Goal: Task Accomplishment & Management: Complete application form

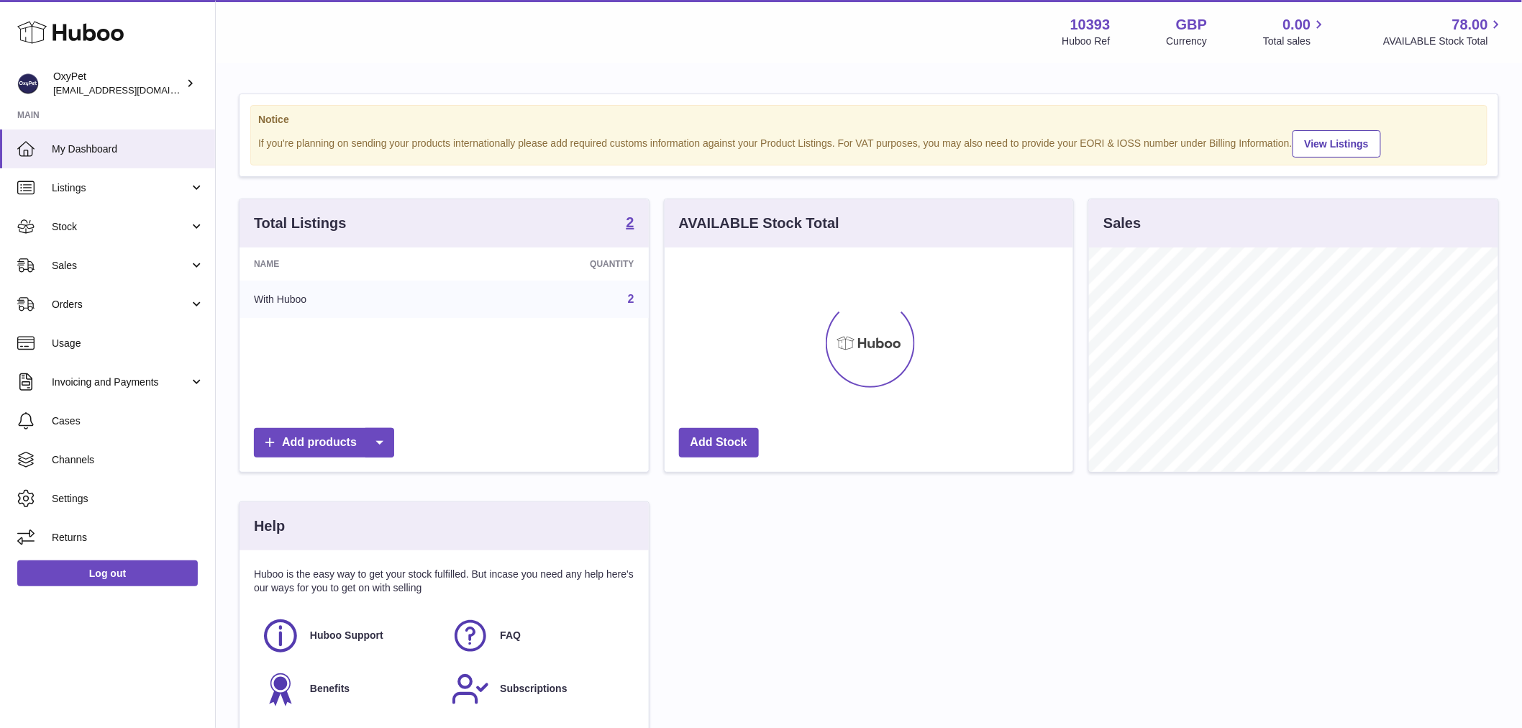
scroll to position [224, 408]
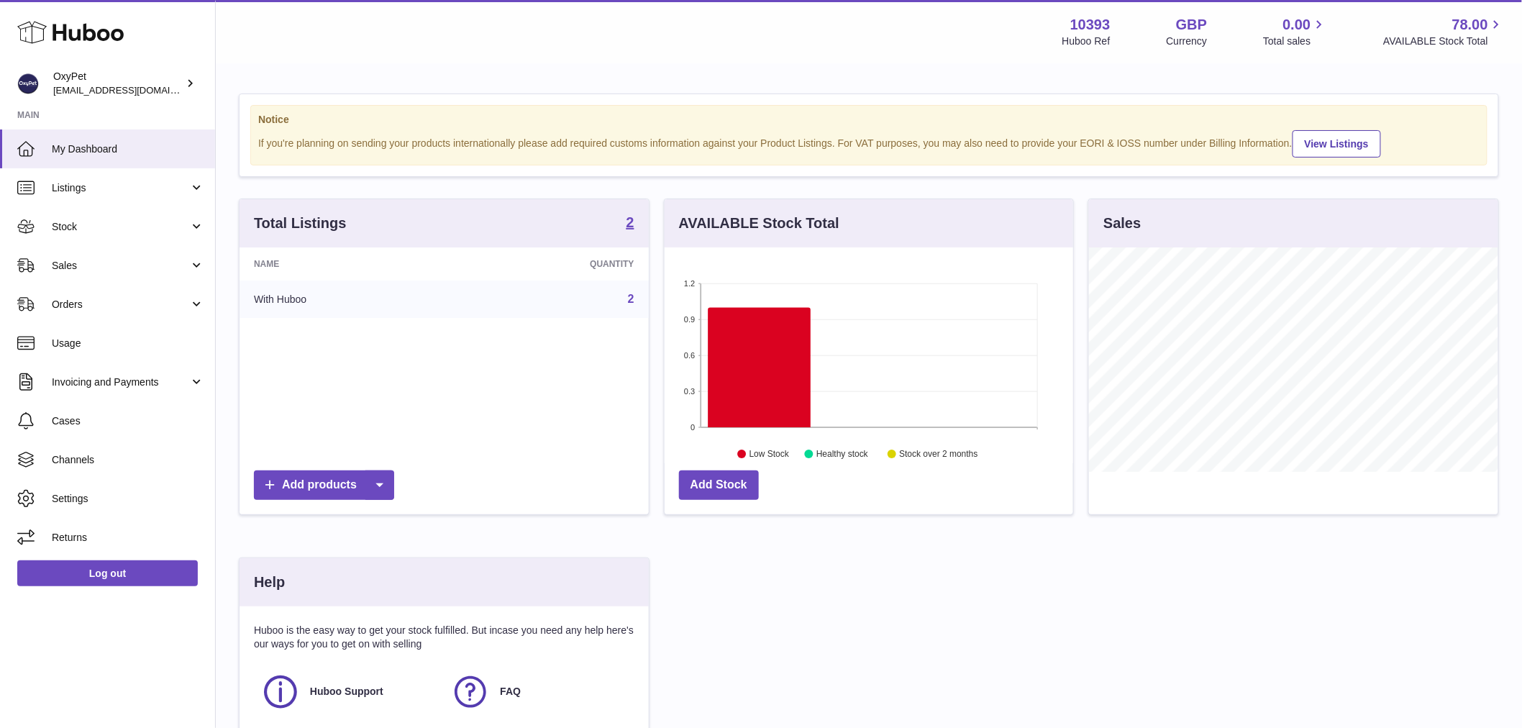
drag, startPoint x: 88, startPoint y: 219, endPoint x: 214, endPoint y: 308, distance: 153.8
click at [88, 220] on span "Stock" at bounding box center [120, 227] width 137 height 14
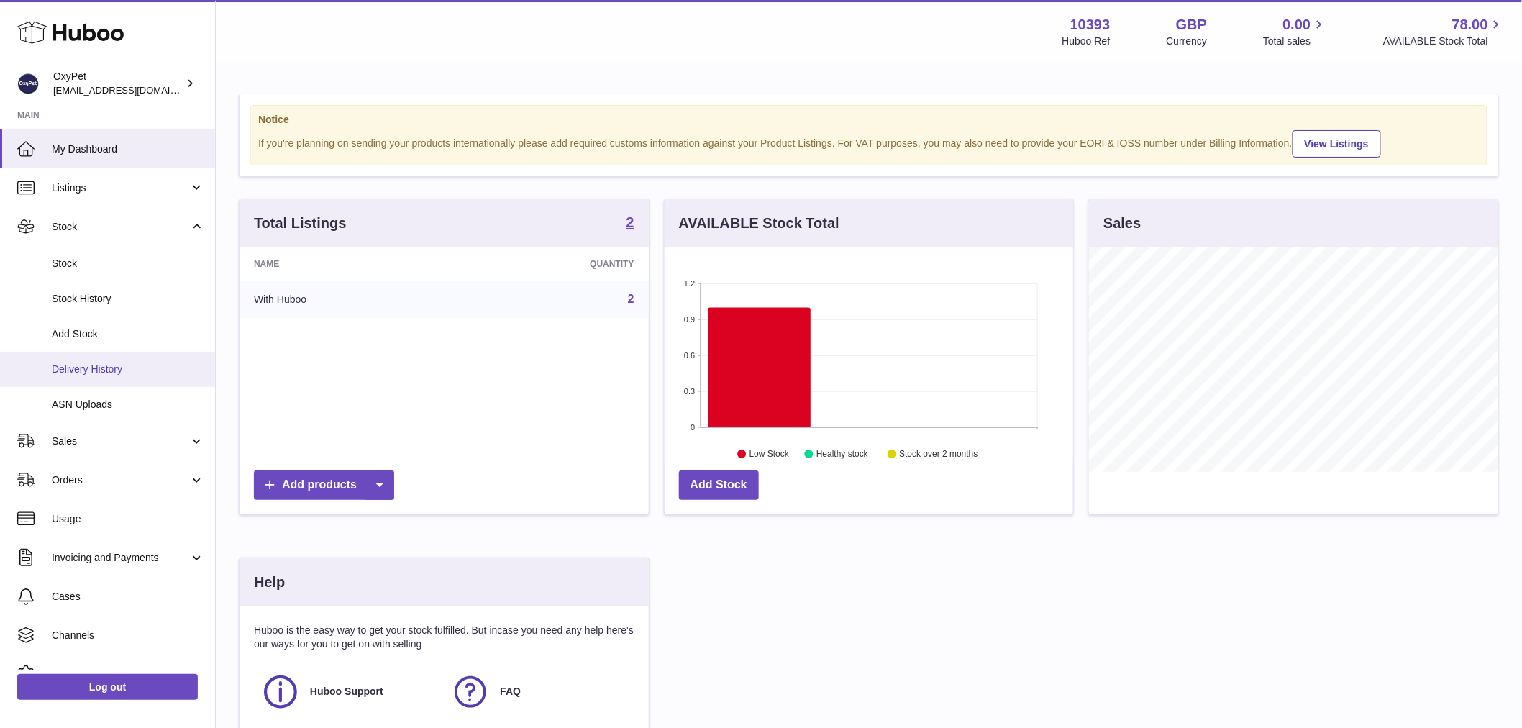
click at [85, 374] on span "Delivery History" at bounding box center [128, 369] width 152 height 14
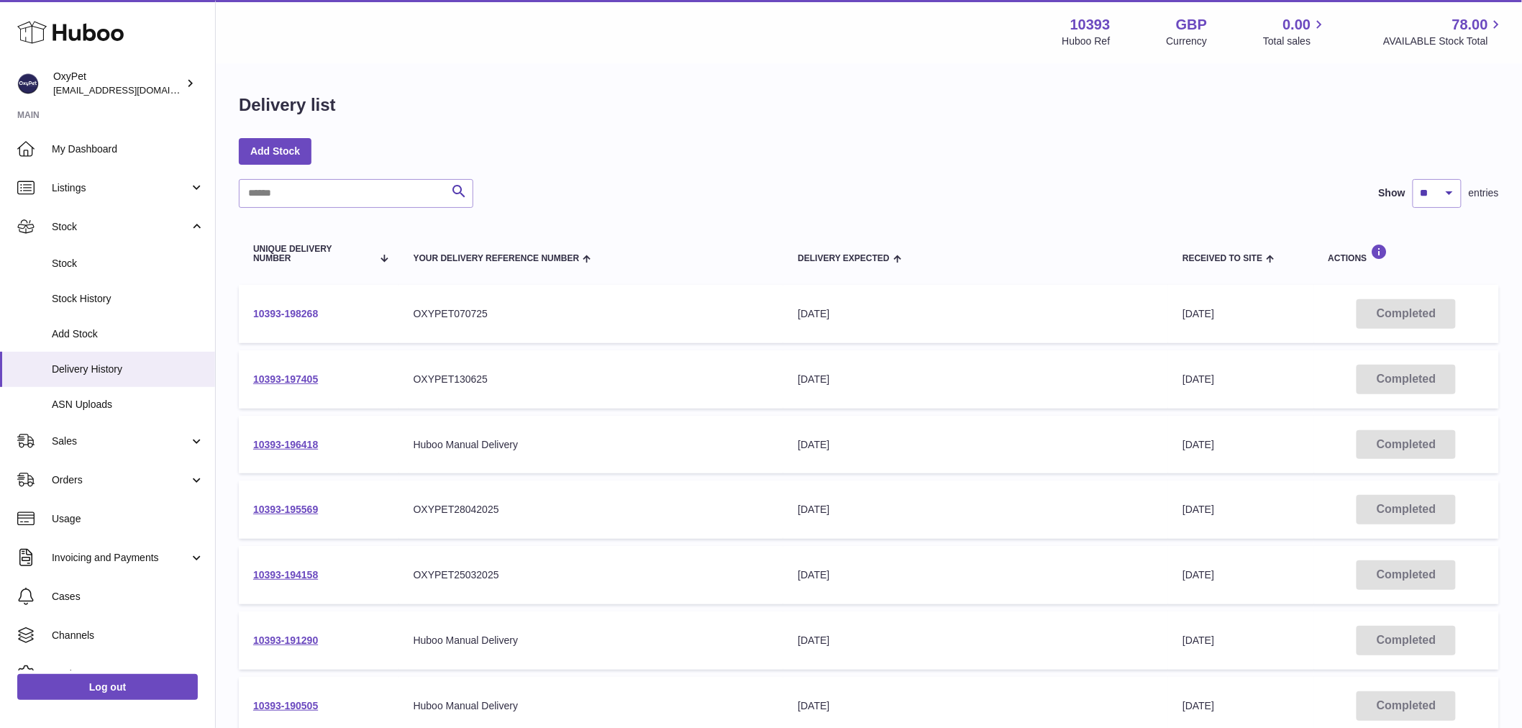
click at [293, 311] on link "10393-198268" at bounding box center [285, 314] width 65 height 12
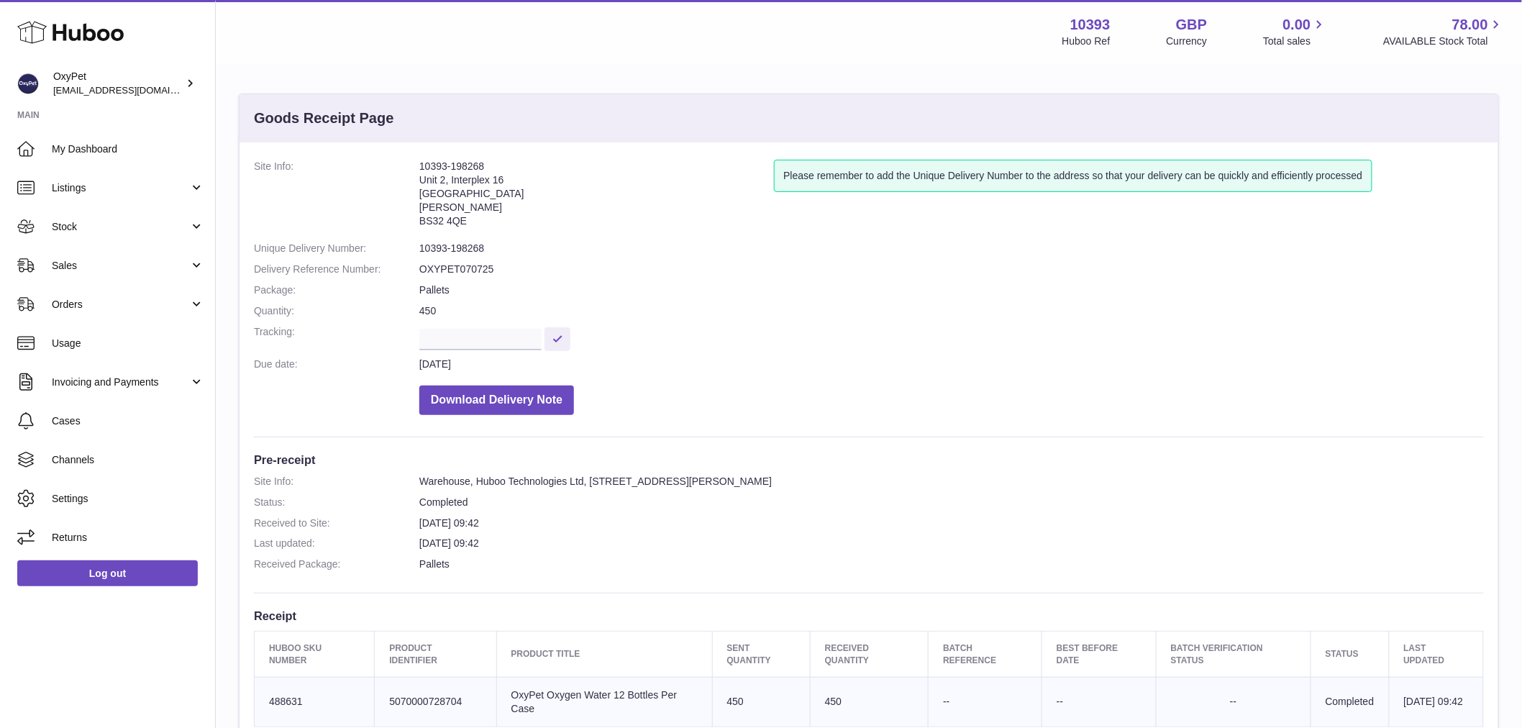
click at [463, 166] on address "10393-198268 [STREET_ADDRESS][PERSON_NAME]" at bounding box center [596, 197] width 355 height 75
click at [463, 166] on address "10393-198268 Unit 2, Interplex 16 Ash Ridge Road Bradley Stoke BS32 4QE" at bounding box center [596, 197] width 355 height 75
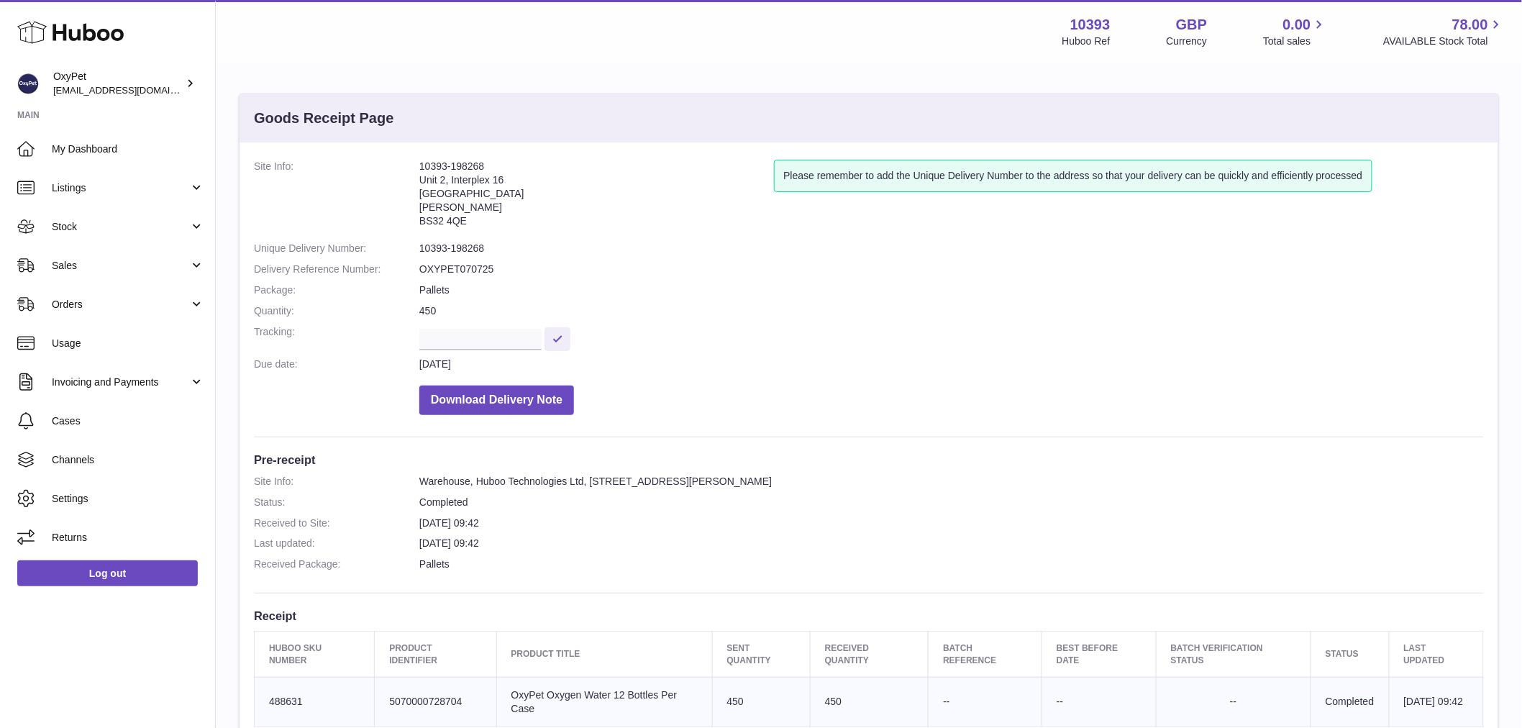
click at [463, 166] on address "10393-198268 Unit 2, Interplex 16 Ash Ridge Road Bradley Stoke BS32 4QE" at bounding box center [596, 197] width 355 height 75
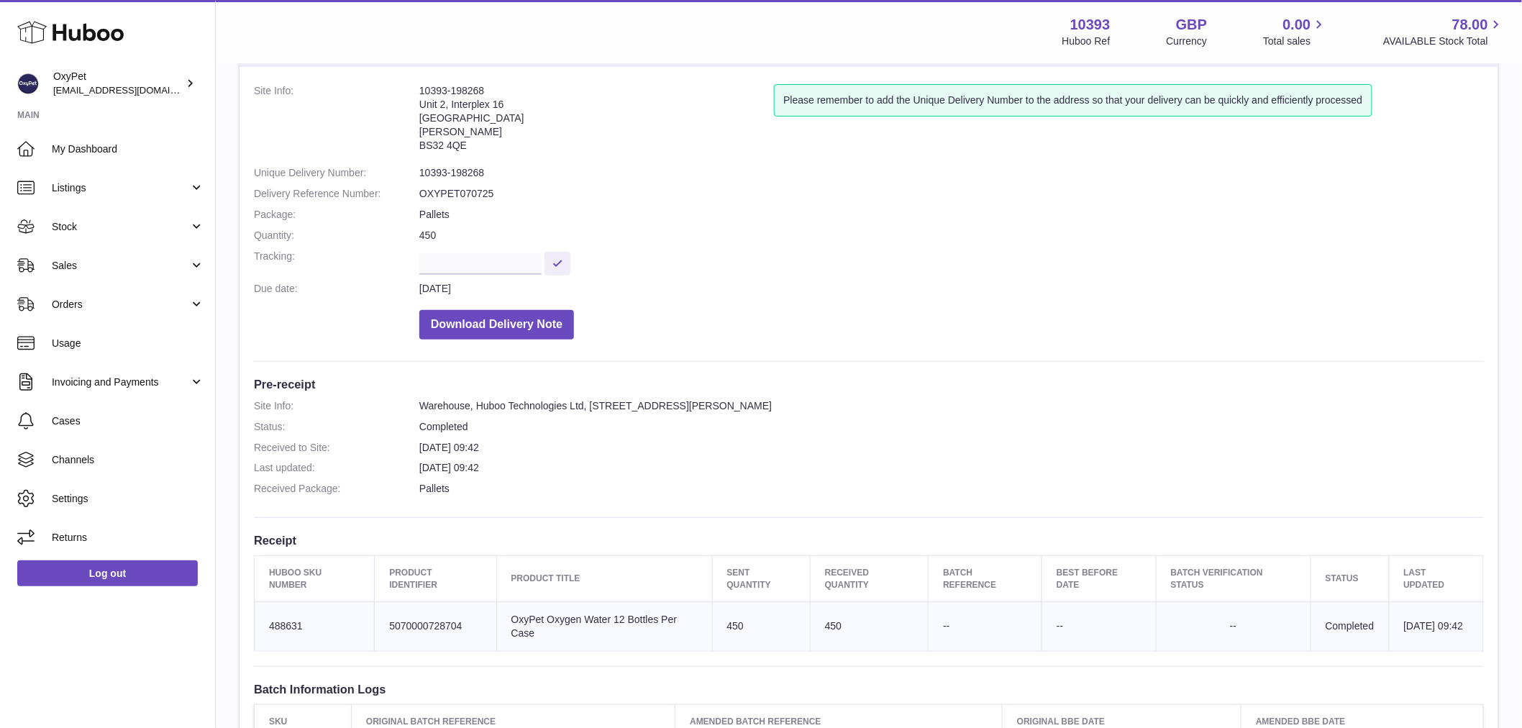
scroll to position [80, 0]
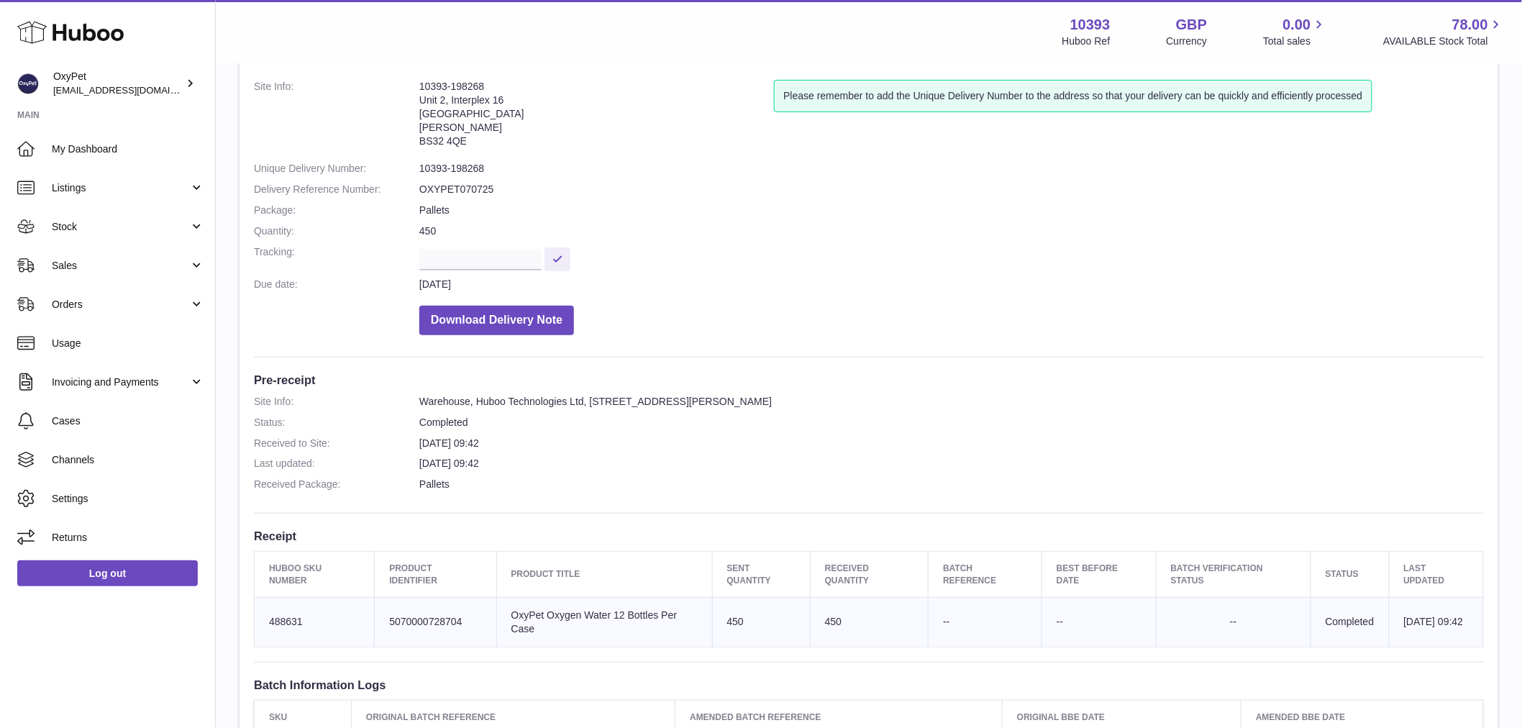
click at [463, 183] on dd "OXYPET070725" at bounding box center [951, 190] width 1064 height 14
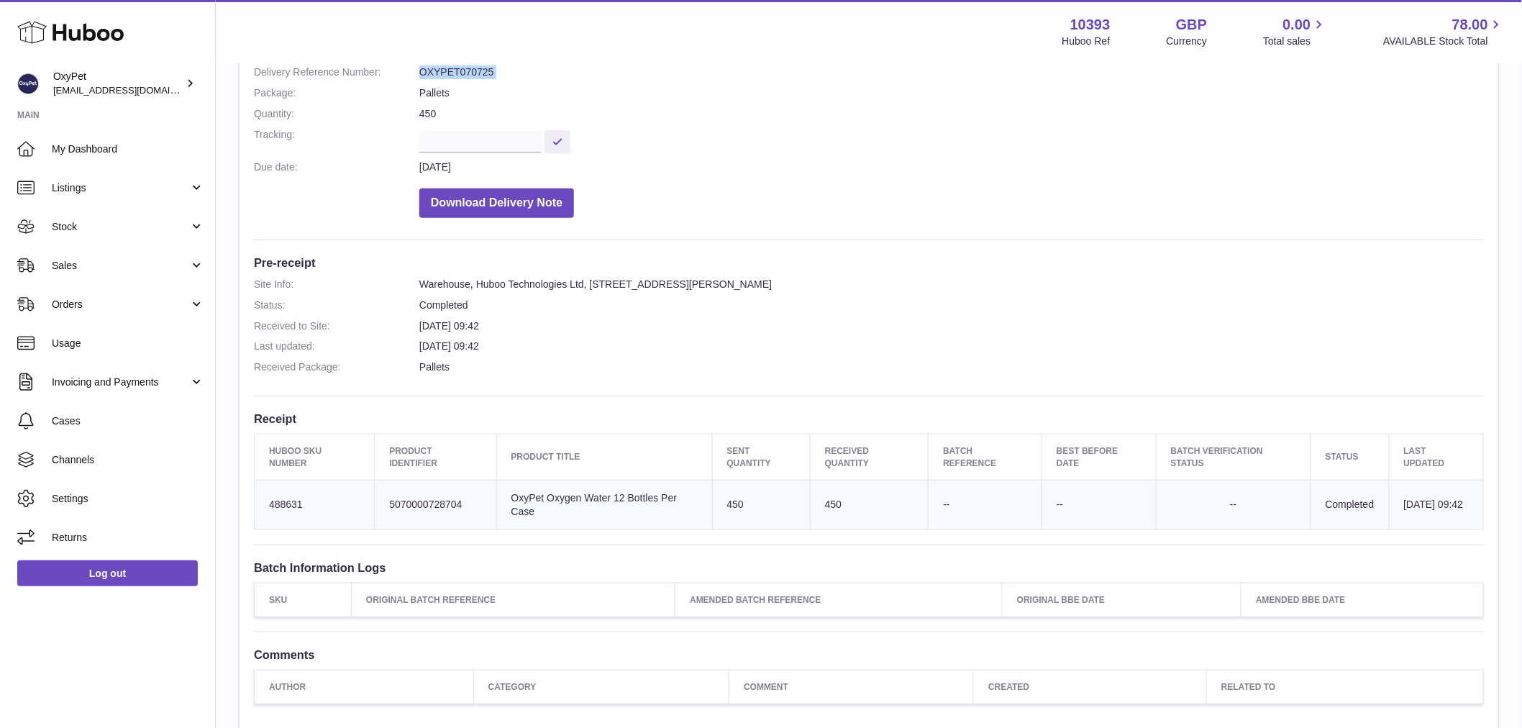
scroll to position [319, 0]
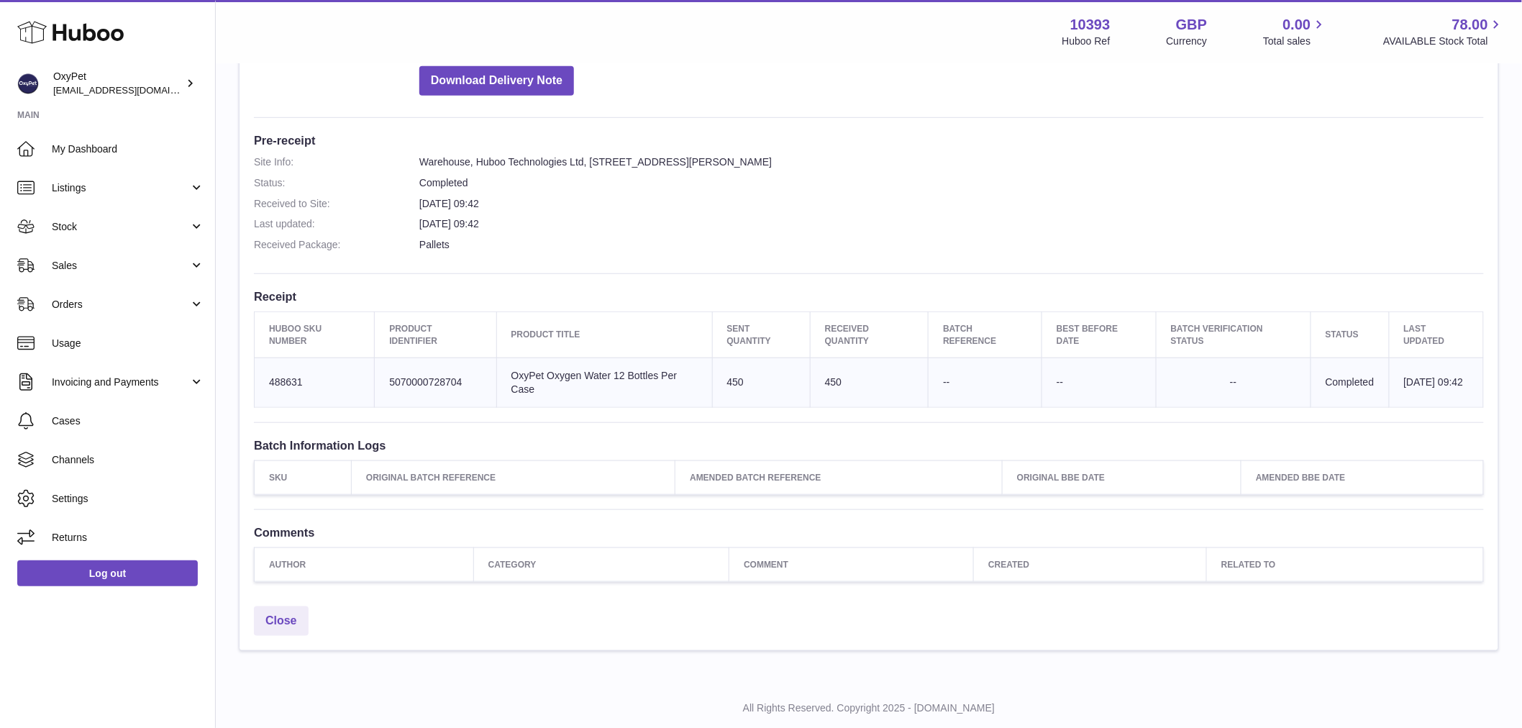
click at [284, 383] on td "Huboo SKU Number 488631" at bounding box center [315, 382] width 120 height 50
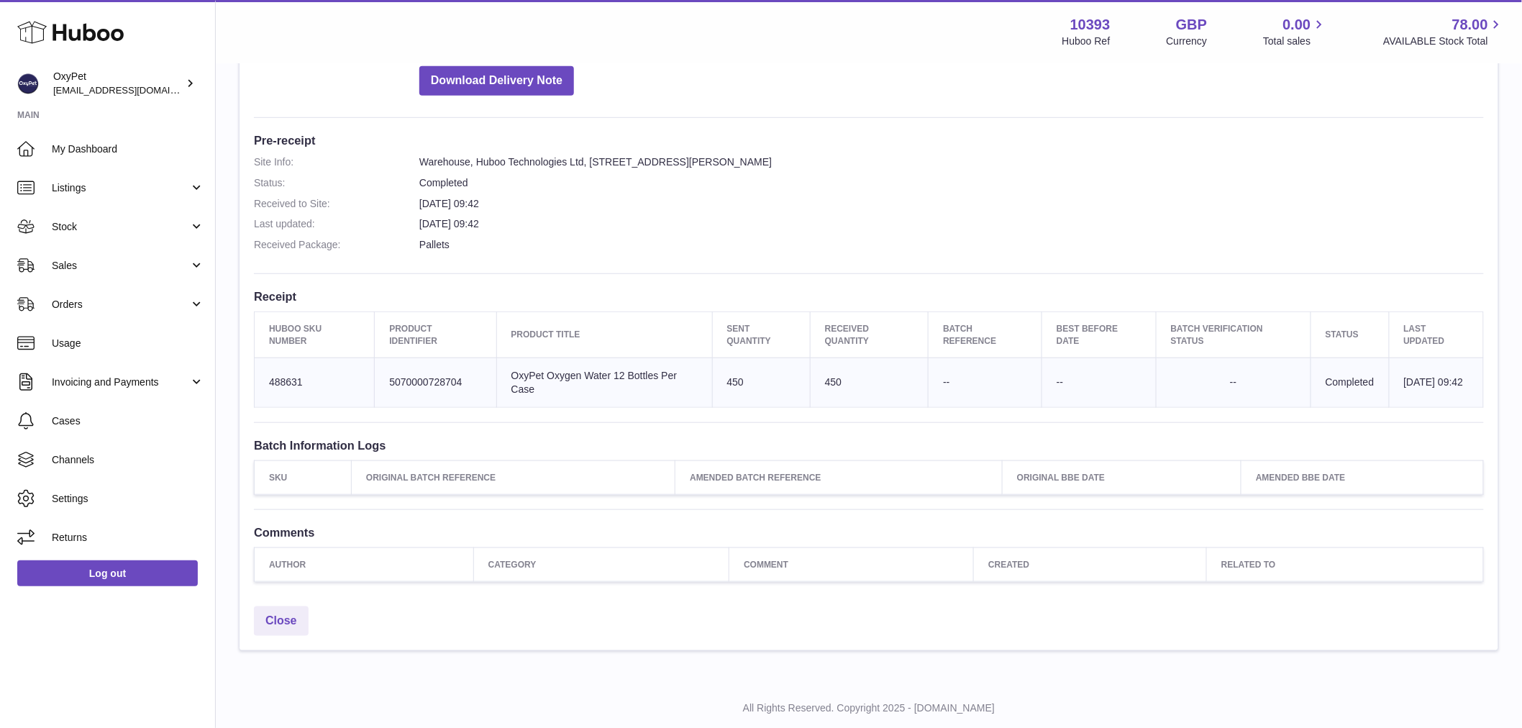
click at [500, 377] on td "Product title OxyPet Oxygen Water 12 Bottles Per Case" at bounding box center [604, 382] width 216 height 50
click at [501, 375] on td "Product title OxyPet Oxygen Water 12 Bottles Per Case" at bounding box center [604, 382] width 216 height 50
click at [737, 381] on td "Sent Quantity 450" at bounding box center [761, 382] width 98 height 50
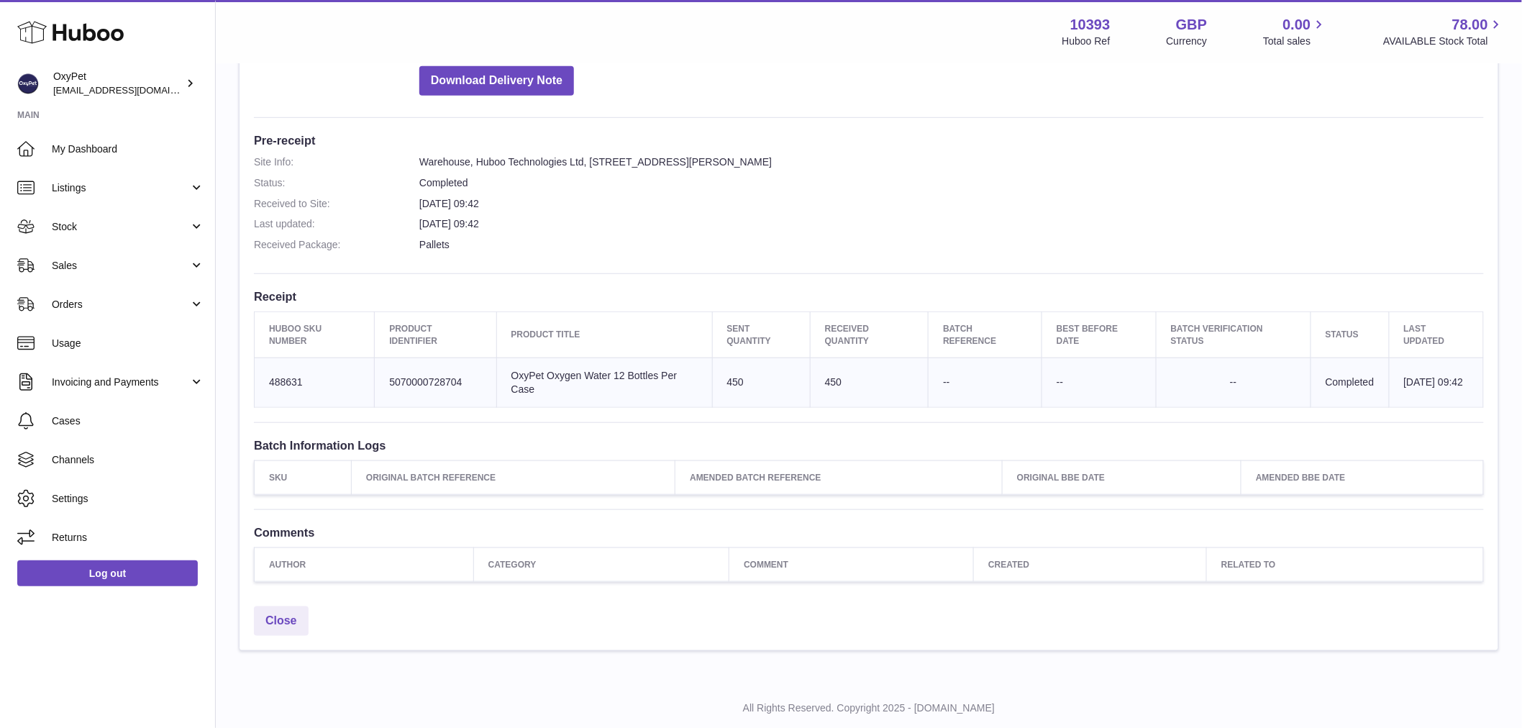
click at [737, 381] on td "Sent Quantity 450" at bounding box center [761, 382] width 98 height 50
click at [836, 401] on td "450" at bounding box center [869, 382] width 118 height 50
click at [831, 389] on td "450" at bounding box center [869, 382] width 118 height 50
click at [1353, 380] on td "Completed" at bounding box center [1349, 382] width 78 height 50
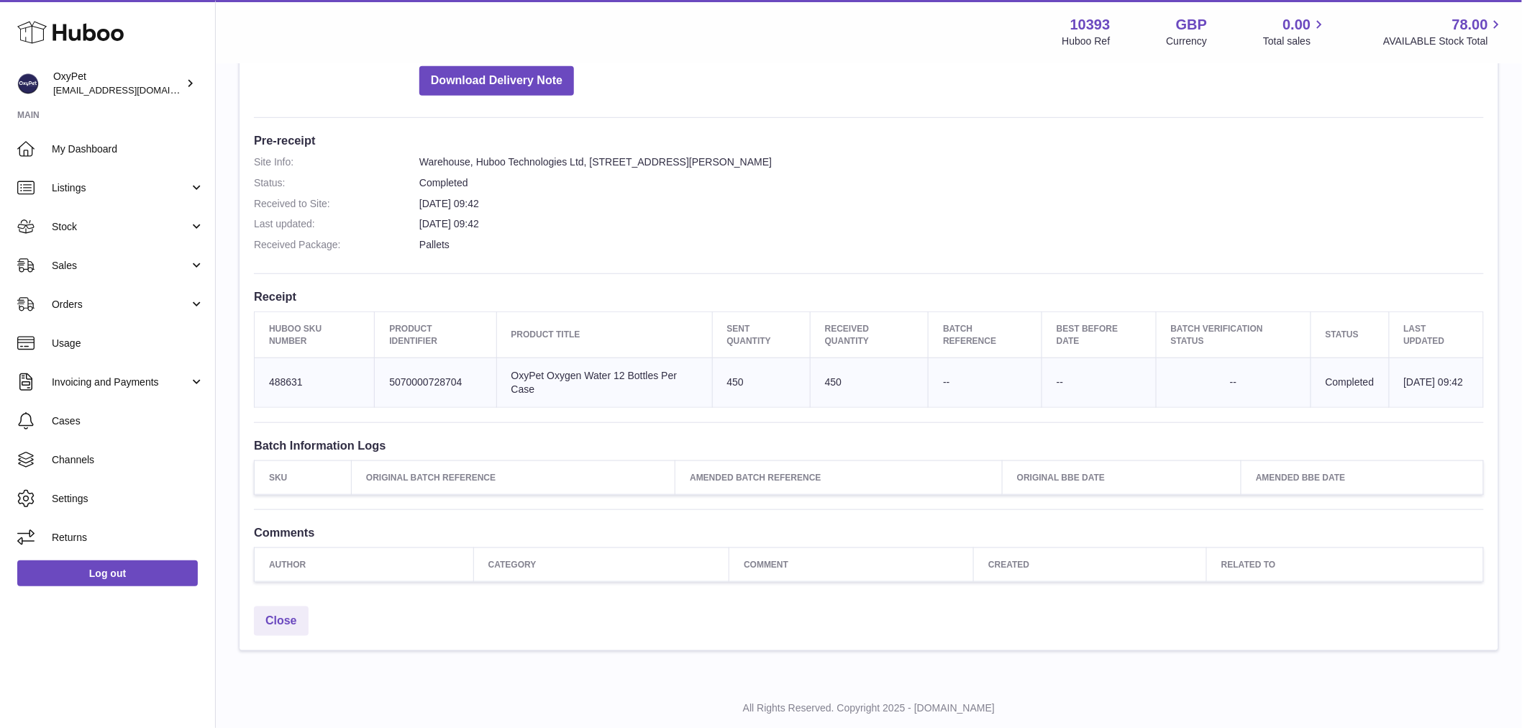
click at [1353, 381] on td "Completed" at bounding box center [1349, 382] width 78 height 50
click at [298, 610] on link "Close" at bounding box center [281, 620] width 55 height 29
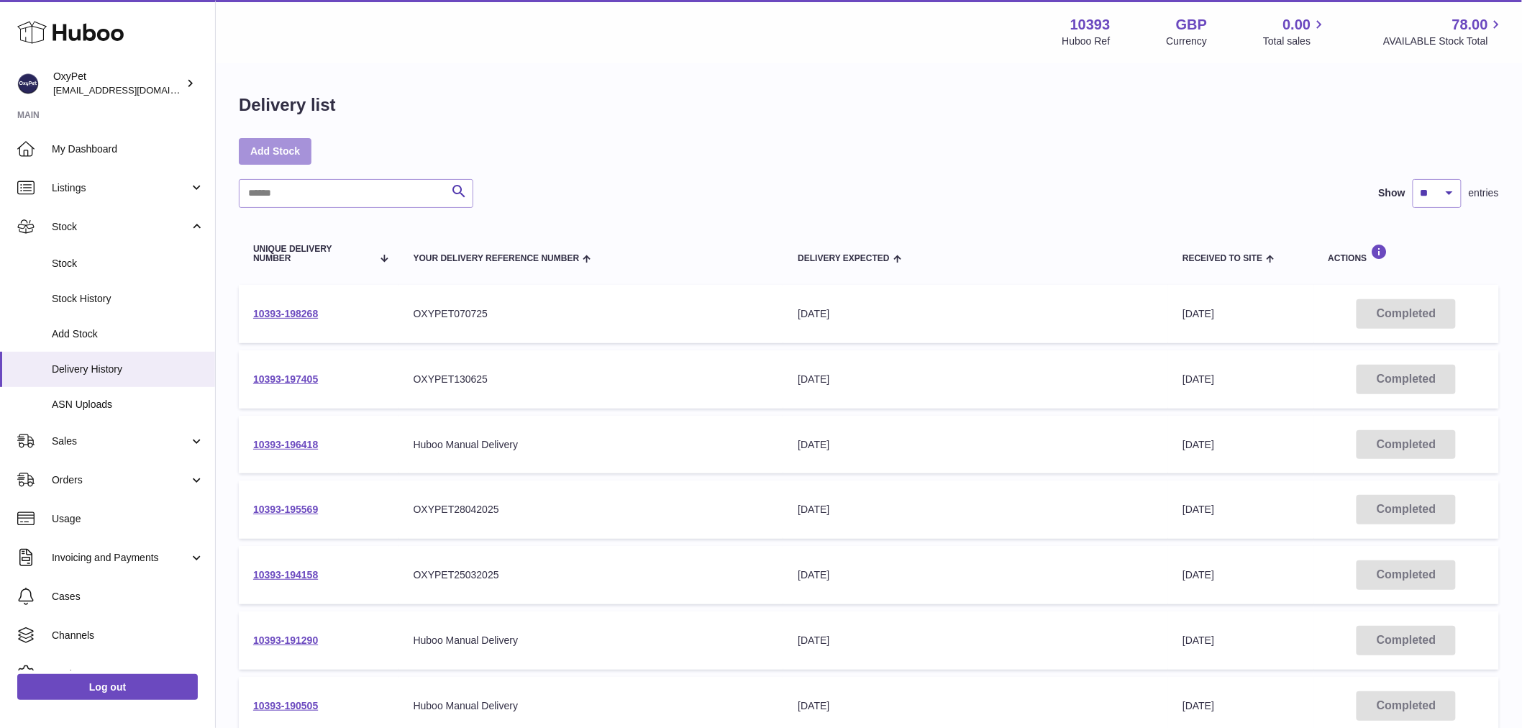
click at [288, 142] on link "Add Stock" at bounding box center [275, 151] width 73 height 26
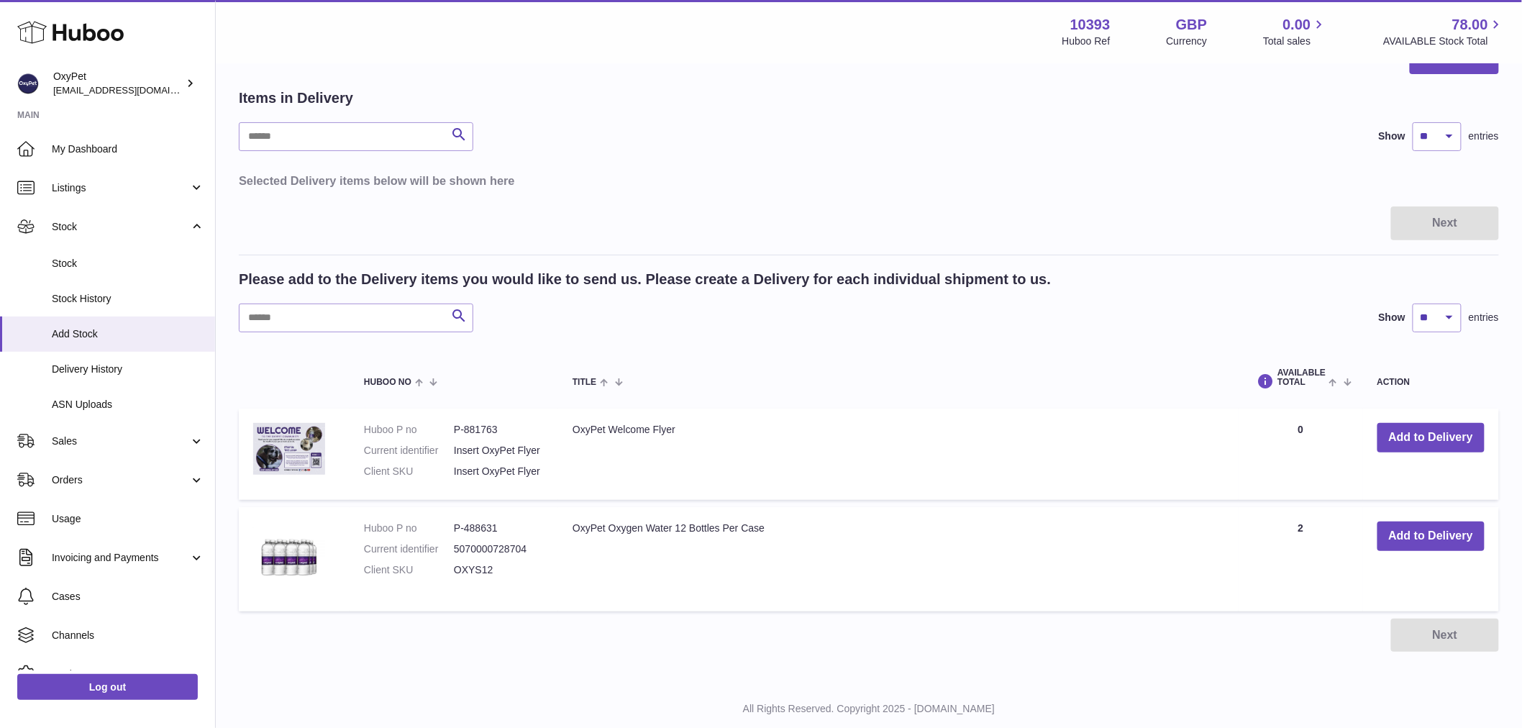
scroll to position [117, 0]
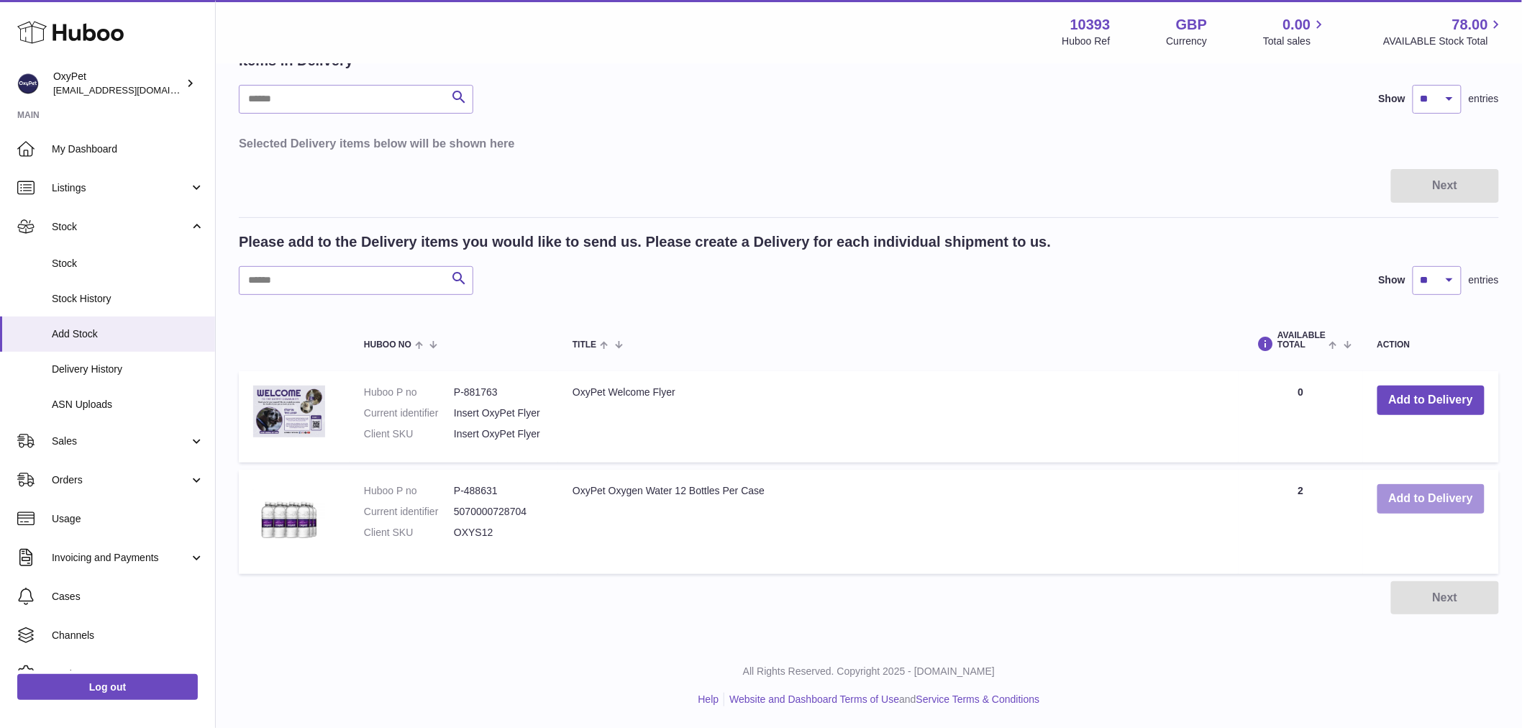
click at [1394, 492] on button "Add to Delivery" at bounding box center [1430, 498] width 107 height 29
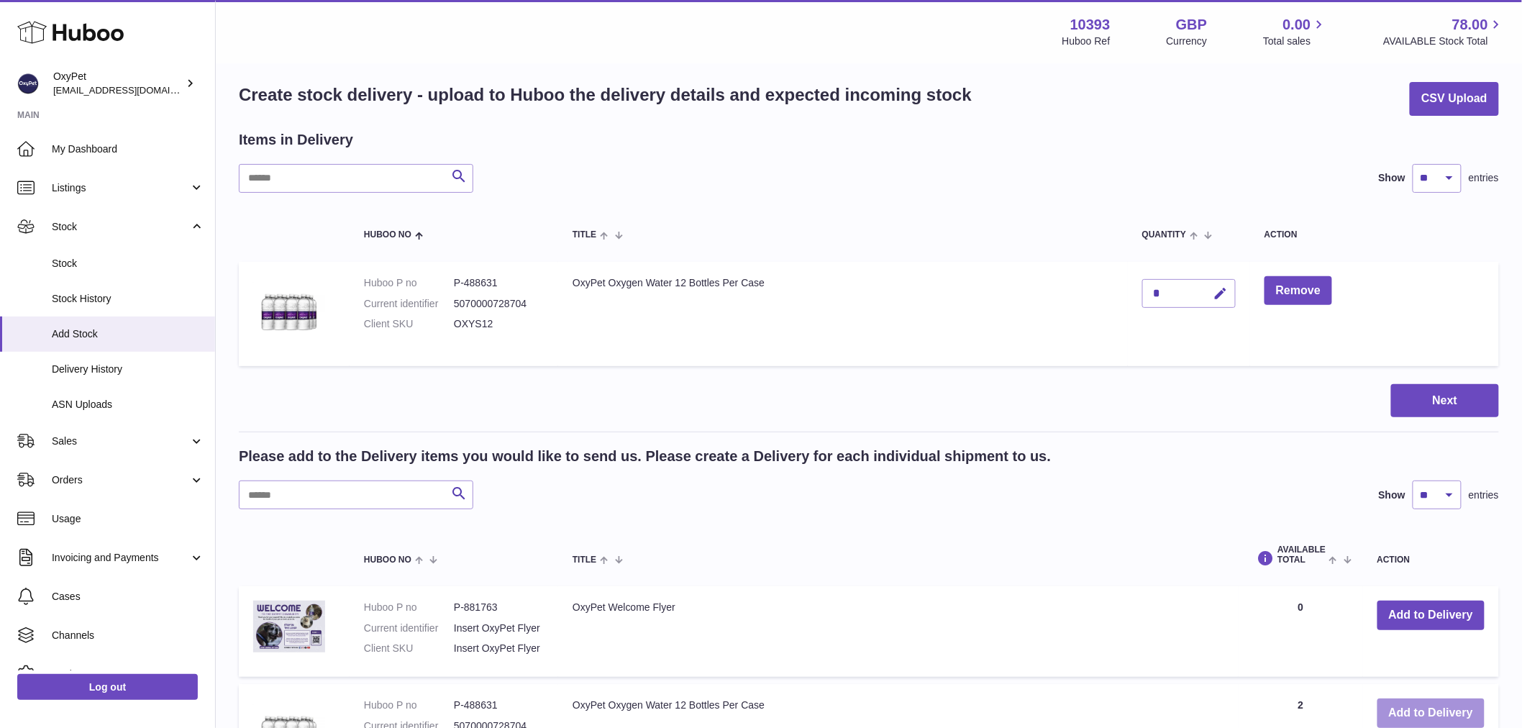
scroll to position [0, 0]
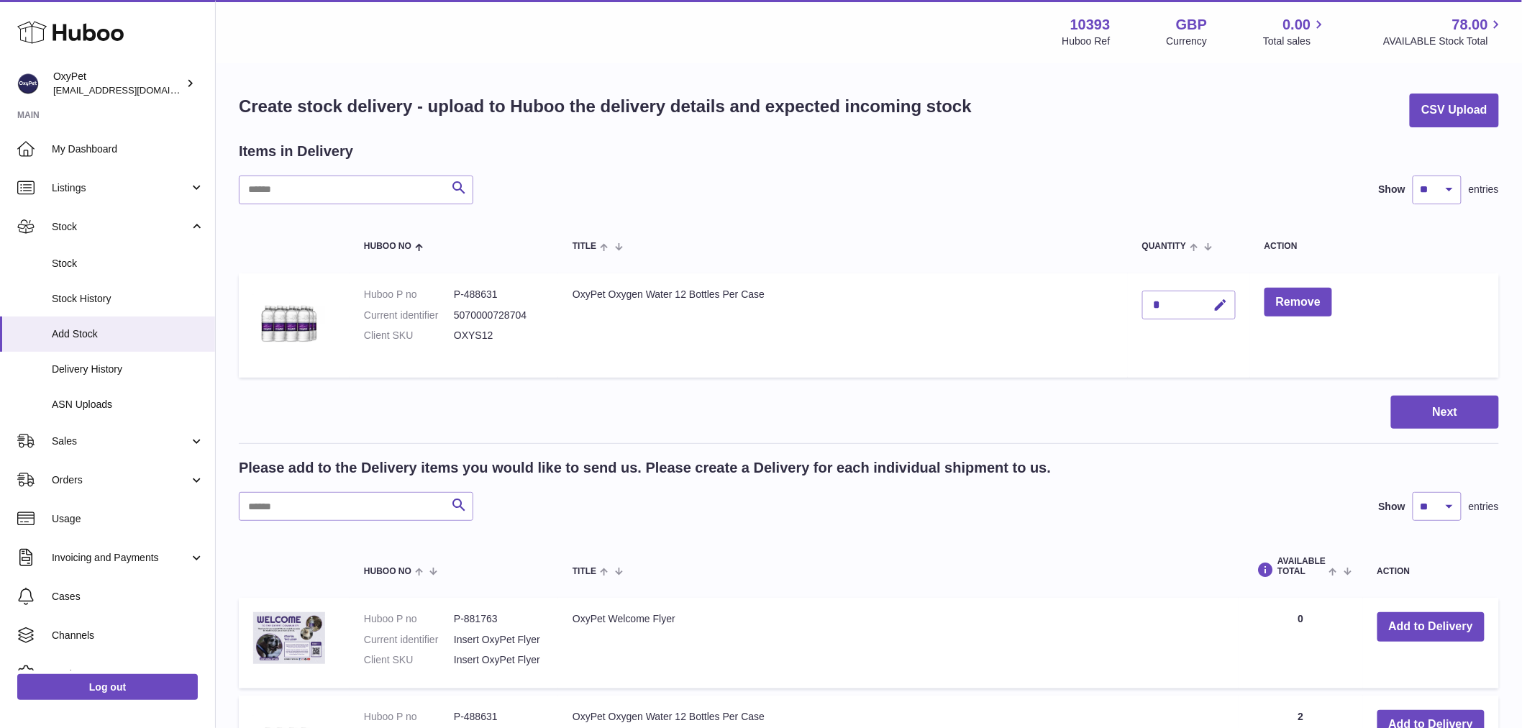
click at [1183, 310] on div "*" at bounding box center [1188, 305] width 93 height 29
click at [1228, 307] on icon "button" at bounding box center [1220, 305] width 15 height 15
type input "***"
click at [1224, 315] on button "submit" at bounding box center [1218, 304] width 27 height 23
click at [1414, 411] on button "Next" at bounding box center [1445, 413] width 108 height 34
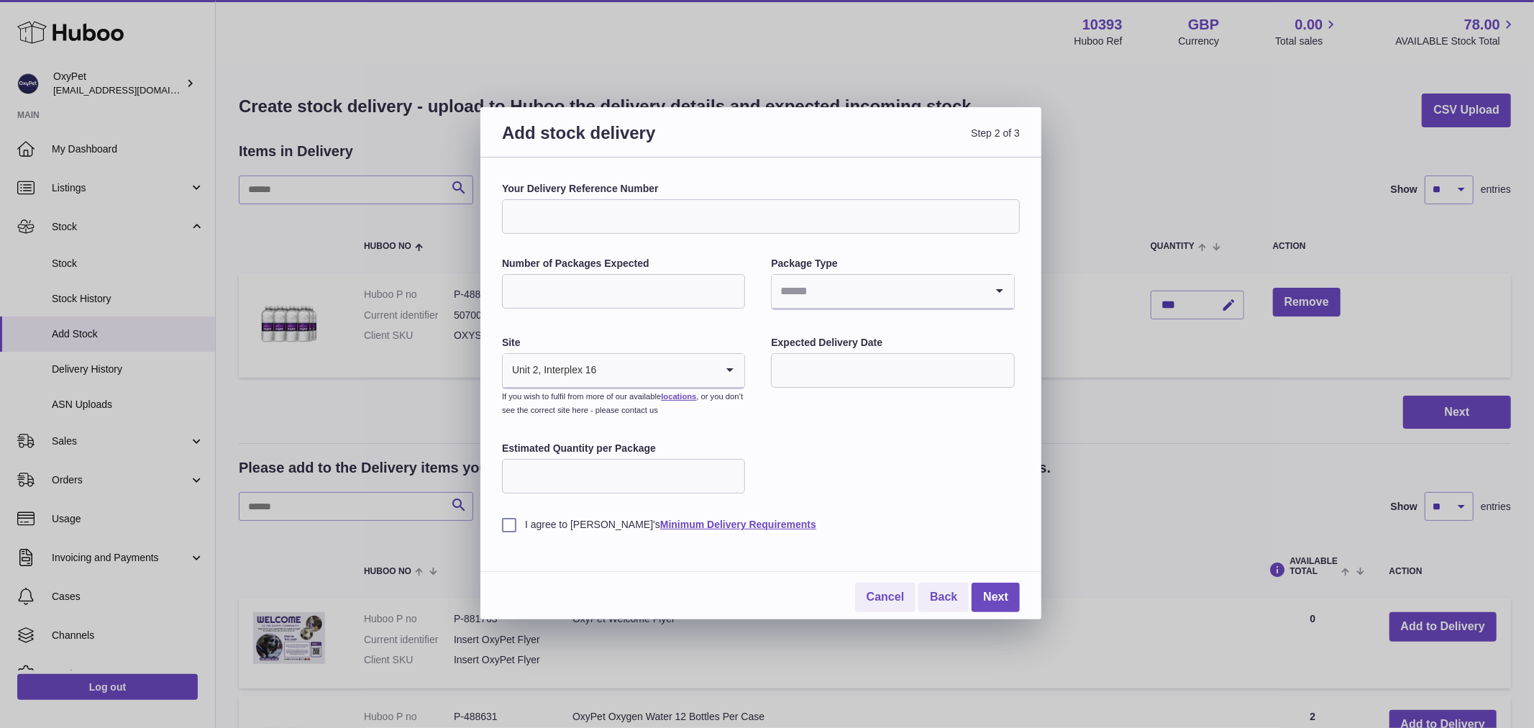
drag, startPoint x: 609, startPoint y: 220, endPoint x: 593, endPoint y: 194, distance: 30.7
click at [609, 220] on input "Your Delivery Reference Number" at bounding box center [761, 216] width 518 height 35
click at [548, 204] on input "Your Delivery Reference Number" at bounding box center [761, 216] width 518 height 35
click at [713, 135] on h3 "Add stock delivery" at bounding box center [631, 142] width 259 height 40
drag, startPoint x: 618, startPoint y: 281, endPoint x: 624, endPoint y: 290, distance: 10.4
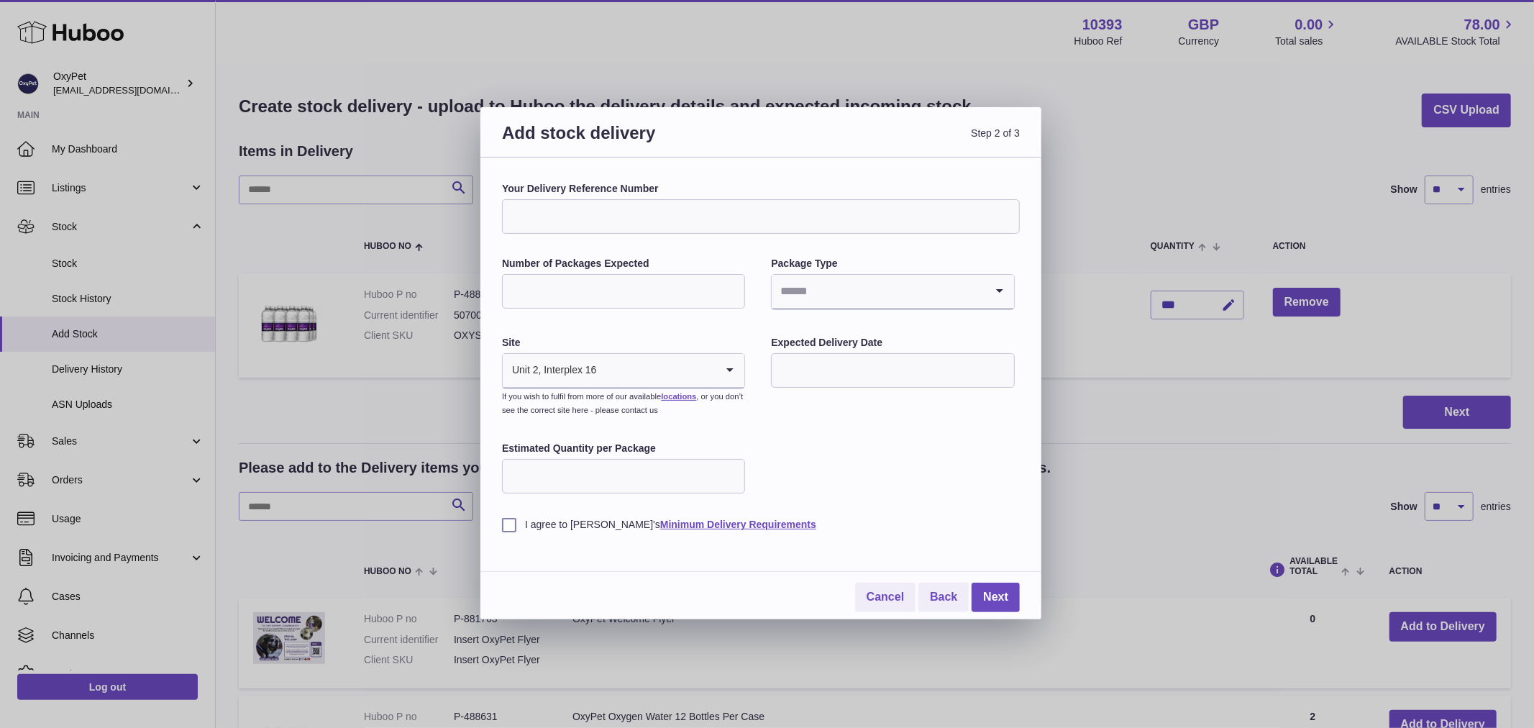
click at [618, 281] on input "Number of Packages Expected" at bounding box center [623, 291] width 243 height 35
click at [875, 283] on input "Search for option" at bounding box center [878, 291] width 213 height 33
click at [864, 518] on label "I agree to Huboo's Minimum Delivery Requirements" at bounding box center [761, 525] width 518 height 14
click at [591, 360] on div "Unit 2, Interplex 16" at bounding box center [609, 370] width 213 height 33
click at [959, 479] on div "Your Delivery Reference Number Number of Packages Expected Package Type Loading…" at bounding box center [761, 356] width 518 height 349
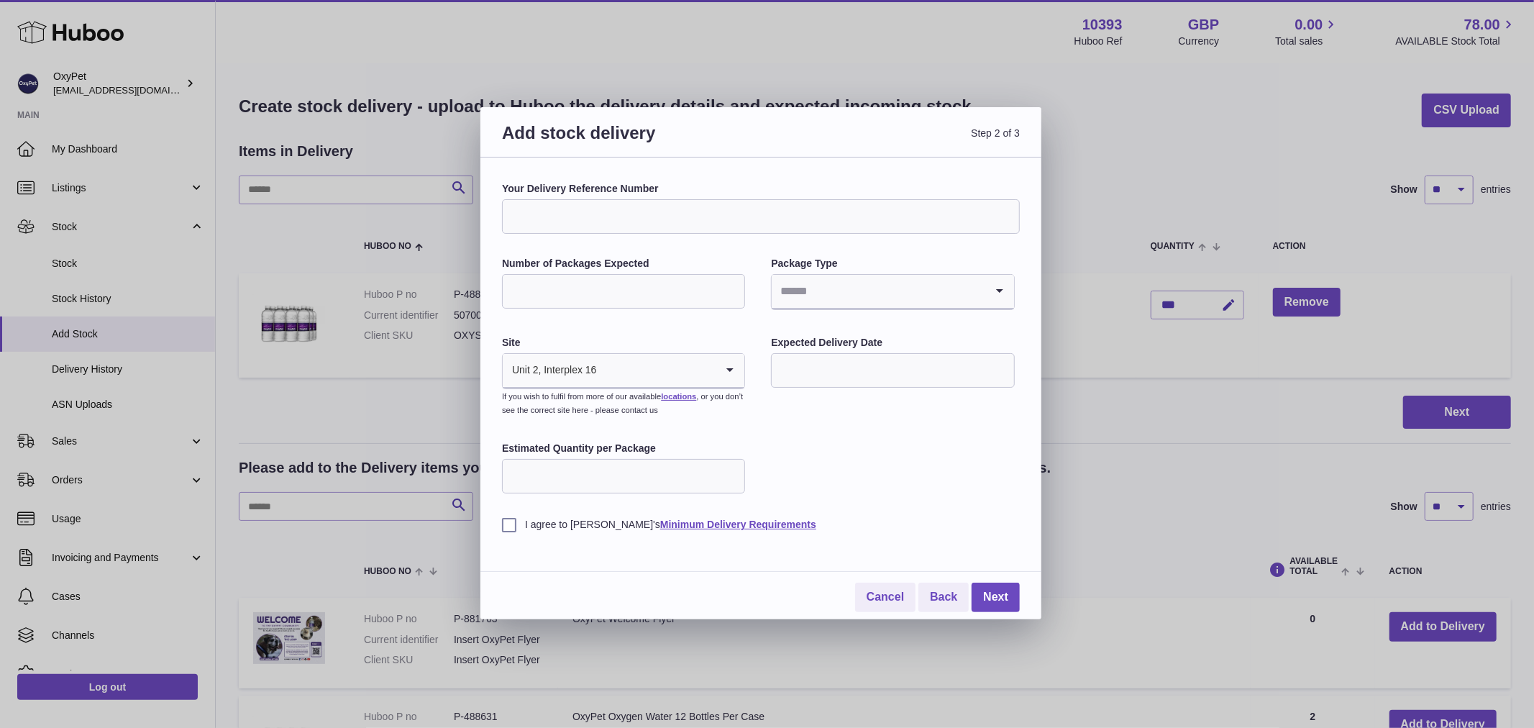
click at [871, 385] on input "text" at bounding box center [892, 370] width 243 height 35
click at [908, 544] on span "22" at bounding box center [909, 547] width 26 height 26
type input "**********"
click at [874, 383] on input "**********" at bounding box center [892, 370] width 243 height 35
drag, startPoint x: 943, startPoint y: 277, endPoint x: 841, endPoint y: 335, distance: 117.6
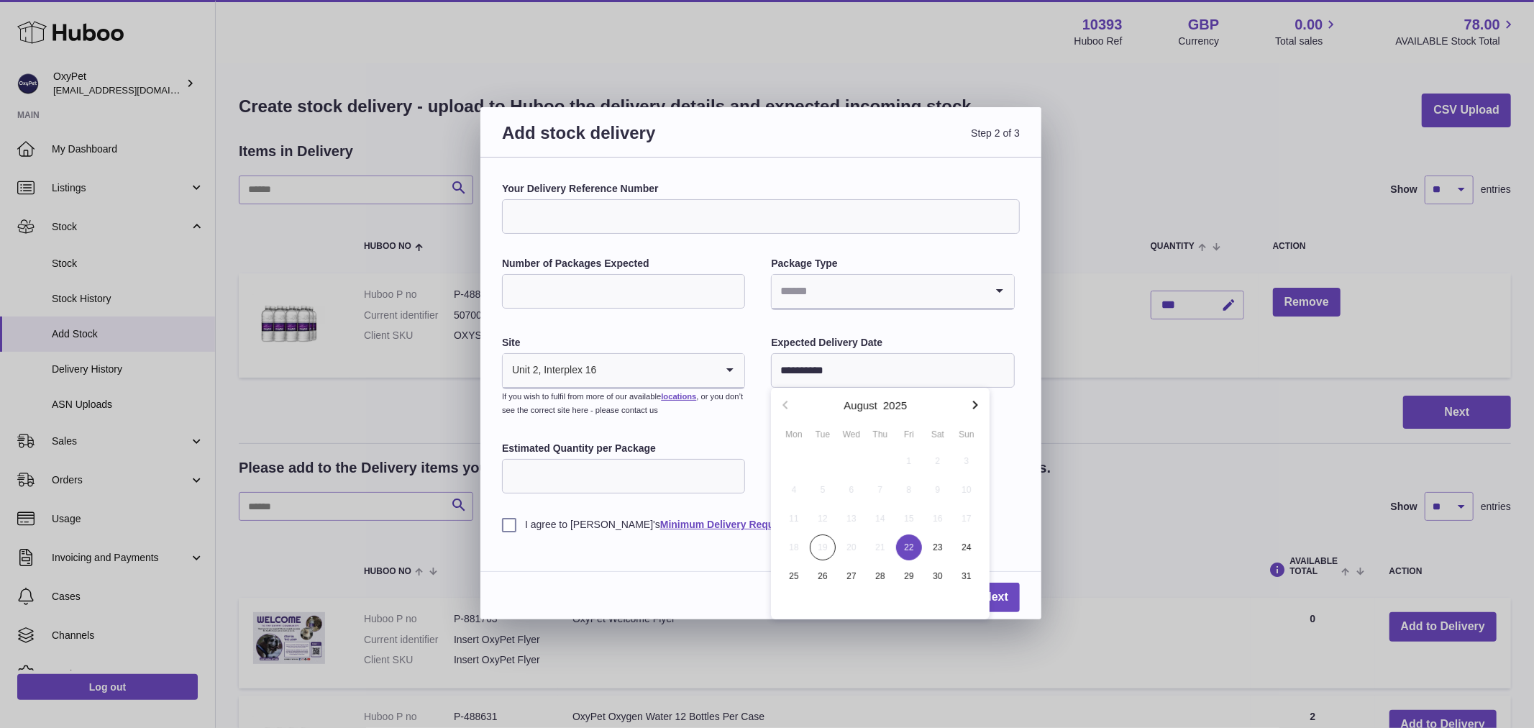
click at [943, 277] on input "Search for option" at bounding box center [878, 291] width 213 height 33
click at [635, 476] on input "Estimated Quantity per Package" at bounding box center [623, 476] width 243 height 35
click at [578, 295] on input "Number of Packages Expected" at bounding box center [623, 291] width 243 height 35
click at [542, 490] on input "Estimated Quantity per Package" at bounding box center [623, 476] width 243 height 35
click at [1010, 597] on link "Next" at bounding box center [996, 596] width 48 height 29
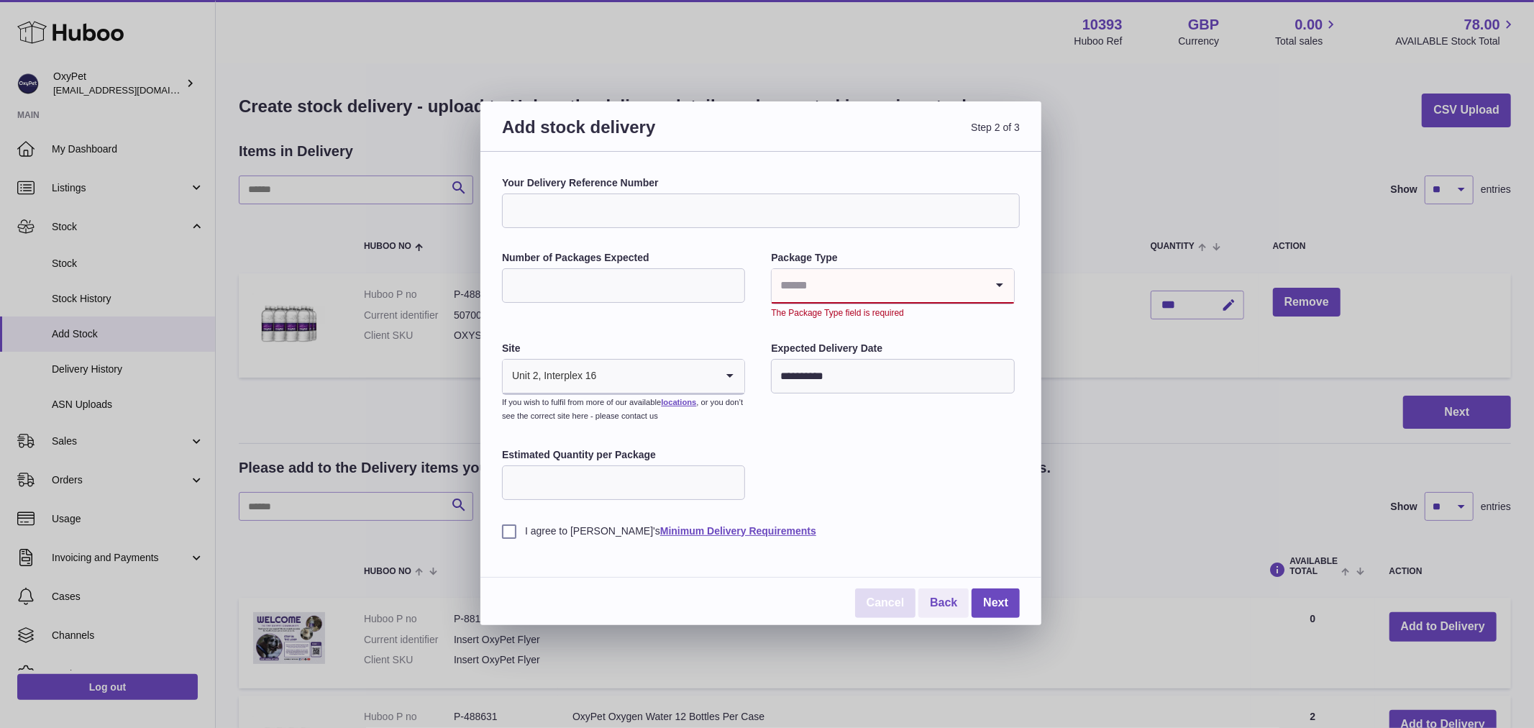
click at [859, 608] on link "Cancel" at bounding box center [885, 602] width 60 height 29
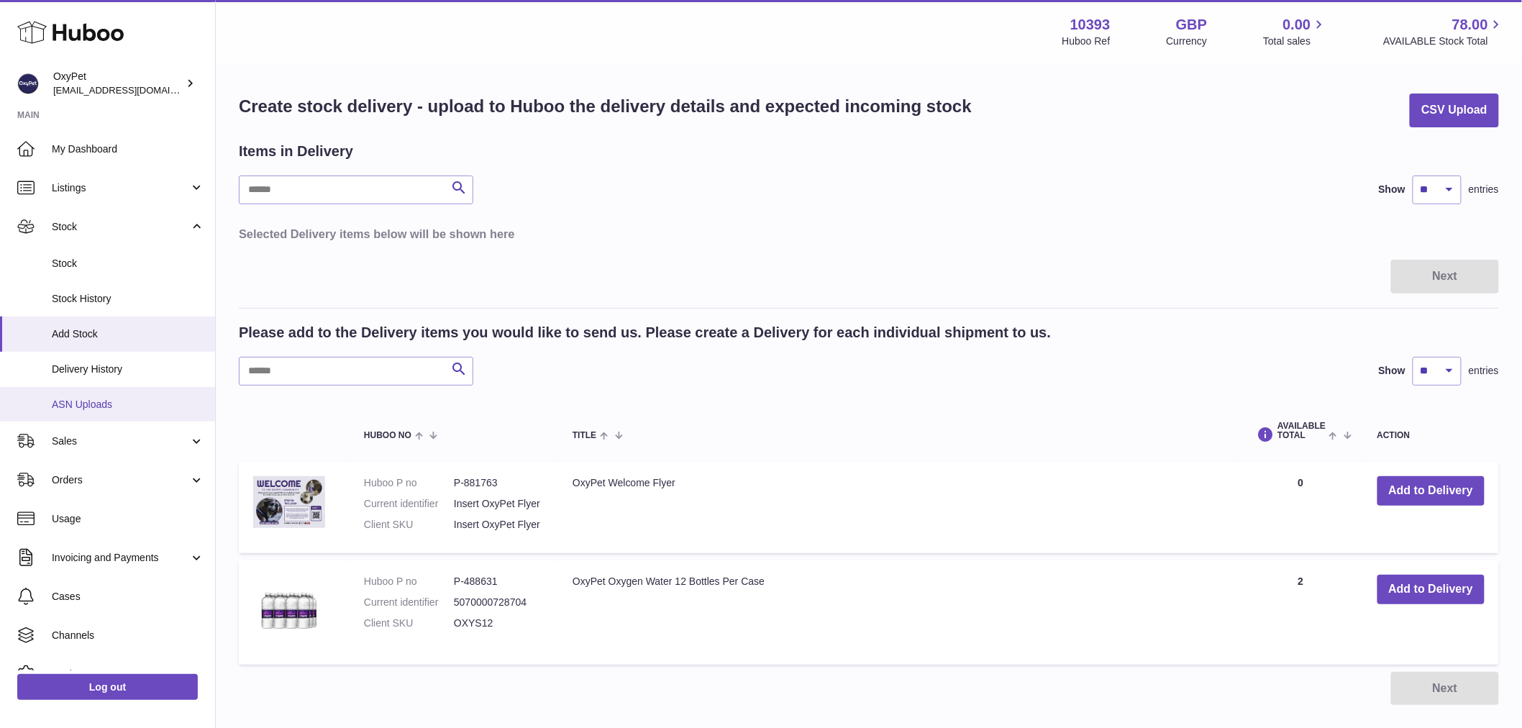
click at [83, 400] on span "ASN Uploads" at bounding box center [128, 405] width 152 height 14
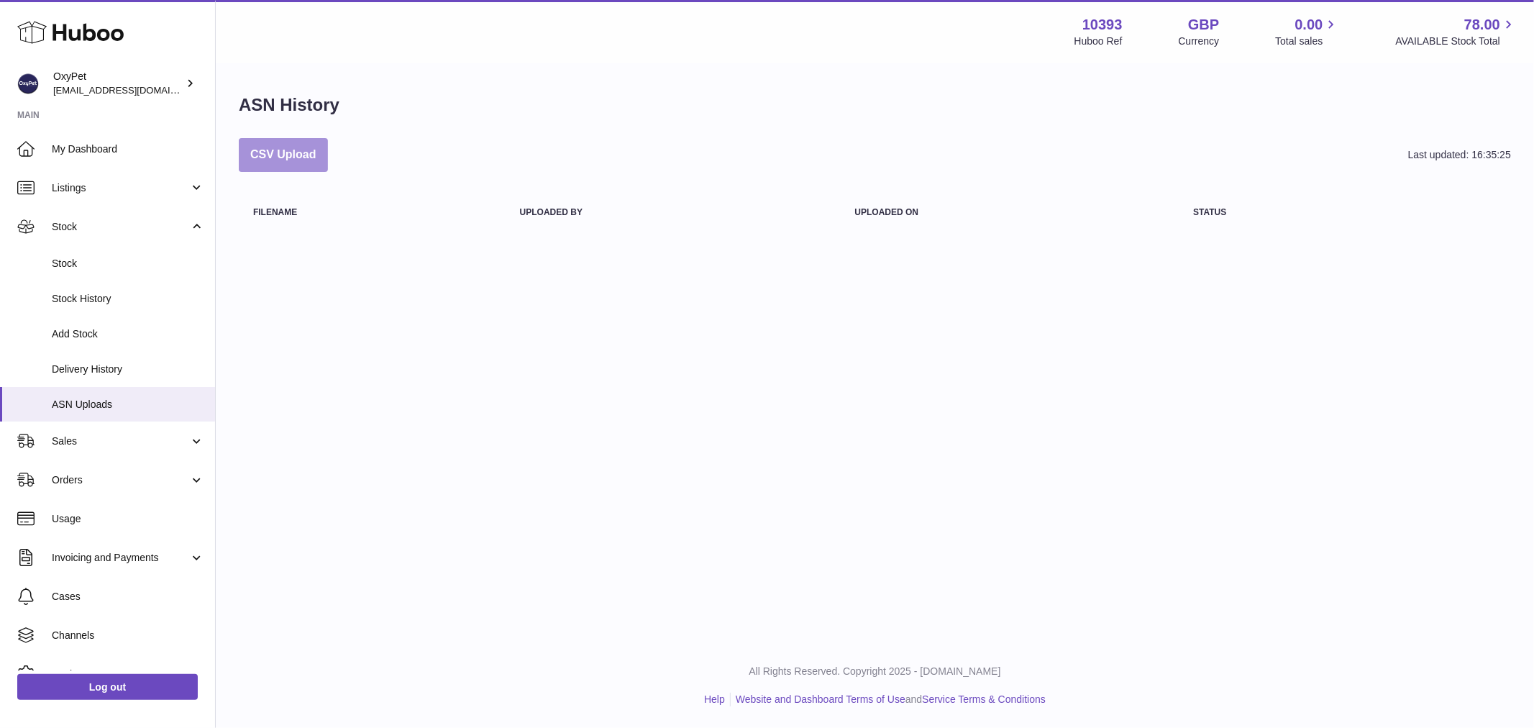
click at [268, 166] on button "CSV Upload" at bounding box center [283, 155] width 89 height 34
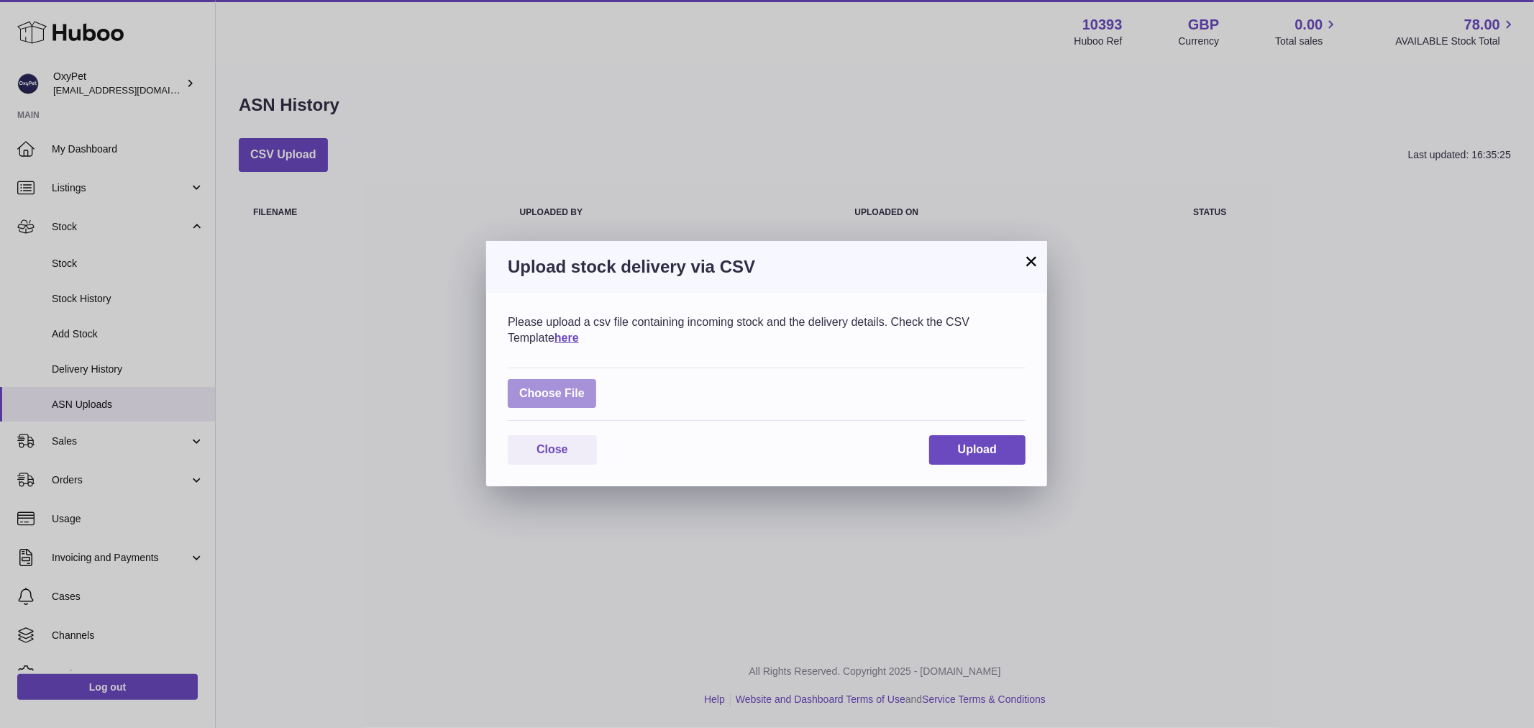
click at [568, 398] on label at bounding box center [552, 393] width 88 height 29
click at [585, 387] on input "file" at bounding box center [585, 386] width 1 height 1
click at [1017, 255] on h3 "Upload stock delivery via CSV" at bounding box center [767, 266] width 518 height 23
click at [1031, 257] on button "×" at bounding box center [1031, 260] width 17 height 17
